Goal: Consume media (video, audio): Consume media (video, audio)

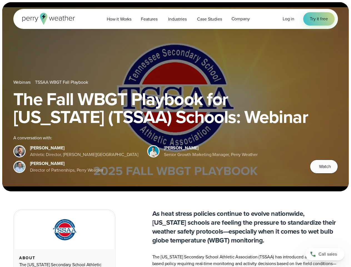
click at [176, 134] on div "The Fall WBGT Playbook for [US_STATE] (TSSAA) Schools: Webinar A conversation w…" at bounding box center [175, 131] width 325 height 83
click at [176, 19] on span "Industries" at bounding box center [177, 19] width 18 height 7
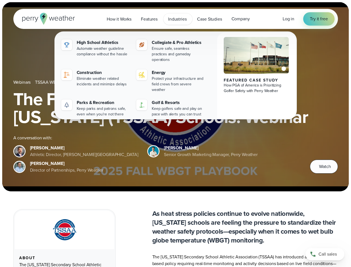
click at [176, 97] on h1 "The Fall WBGT Playbook for [US_STATE] (TSSAA) Schools: Webinar" at bounding box center [175, 108] width 325 height 36
click at [62, 82] on link "TSSAA WBGT Fall Playbook" at bounding box center [61, 82] width 53 height 7
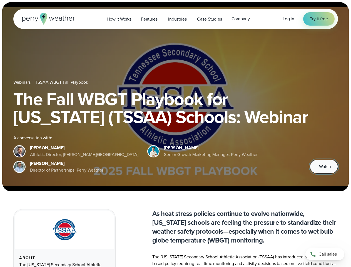
click at [324, 167] on span "Watch" at bounding box center [325, 166] width 12 height 7
